Goal: Check status: Check status

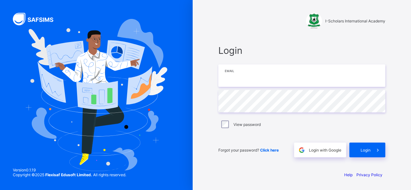
type input "**********"
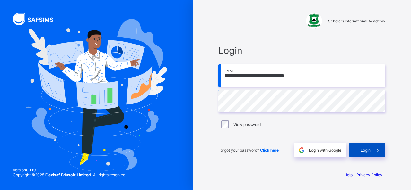
click at [359, 152] on div "Login" at bounding box center [367, 150] width 36 height 15
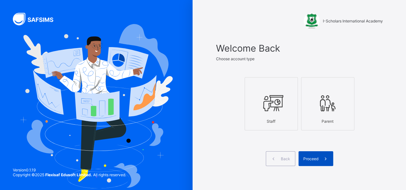
click at [324, 154] on span at bounding box center [325, 158] width 15 height 15
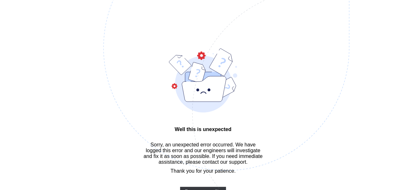
scroll to position [19, 0]
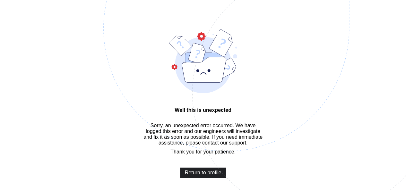
click at [203, 176] on span "Return to profile" at bounding box center [203, 173] width 37 height 6
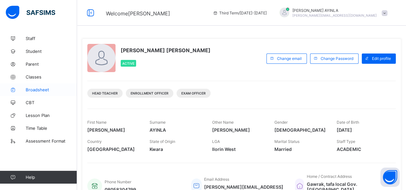
click at [52, 91] on span "Broadsheet" at bounding box center [51, 89] width 51 height 5
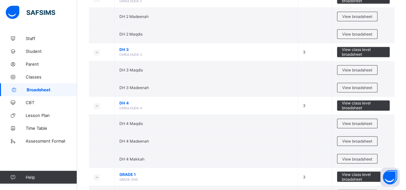
scroll to position [453, 0]
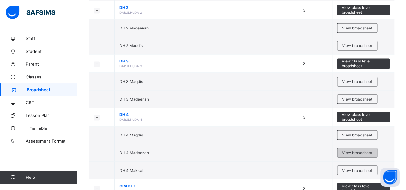
click at [352, 151] on span "View broadsheet" at bounding box center [357, 153] width 30 height 5
